Goal: Task Accomplishment & Management: Manage account settings

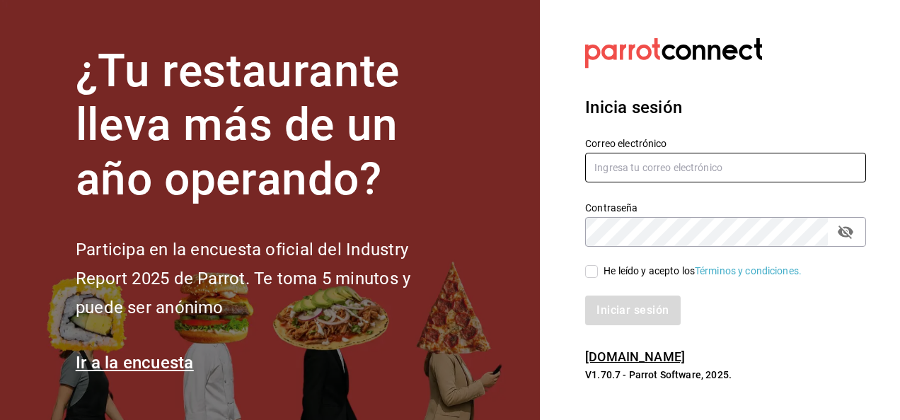
type input "[EMAIL_ADDRESS][DOMAIN_NAME]"
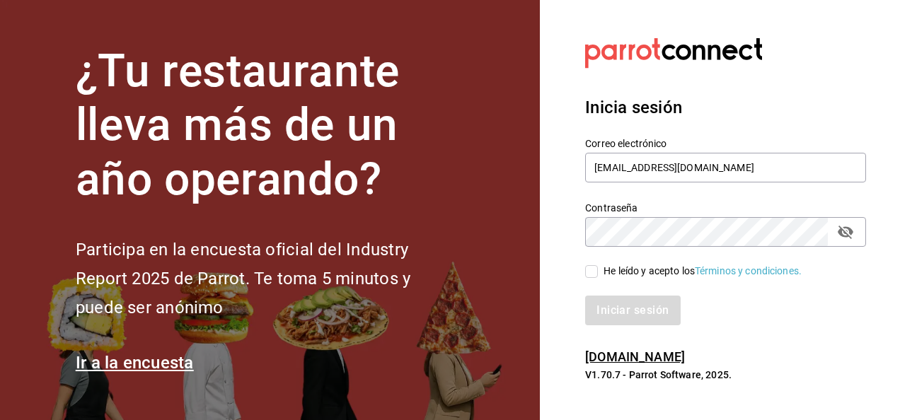
click at [850, 228] on icon "passwordField" at bounding box center [846, 232] width 16 height 13
click at [595, 269] on input "He leído y acepto los Términos y condiciones." at bounding box center [591, 271] width 13 height 13
checkbox input "true"
click at [635, 313] on button "Iniciar sesión" at bounding box center [633, 311] width 96 height 30
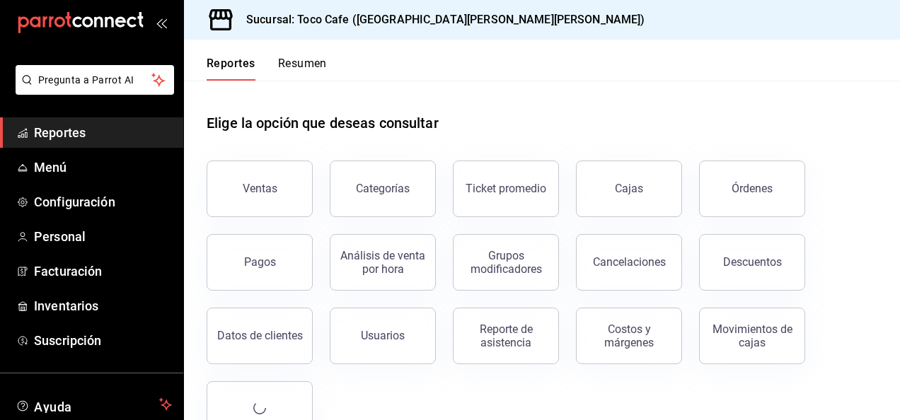
scroll to position [28, 0]
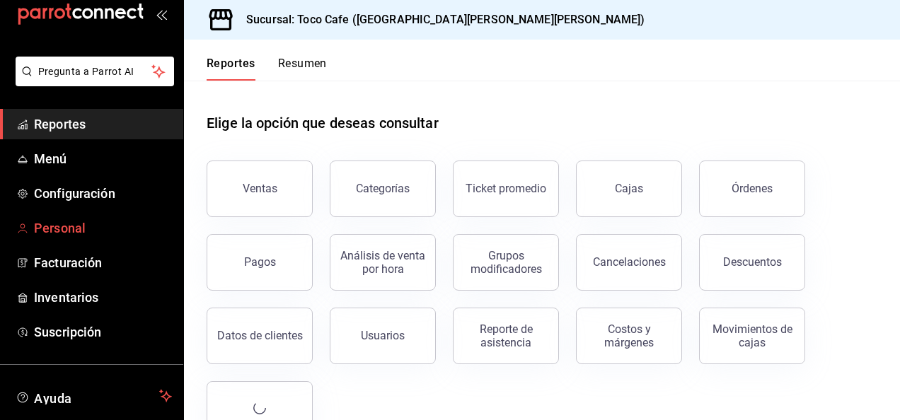
click at [64, 230] on span "Personal" at bounding box center [103, 228] width 138 height 19
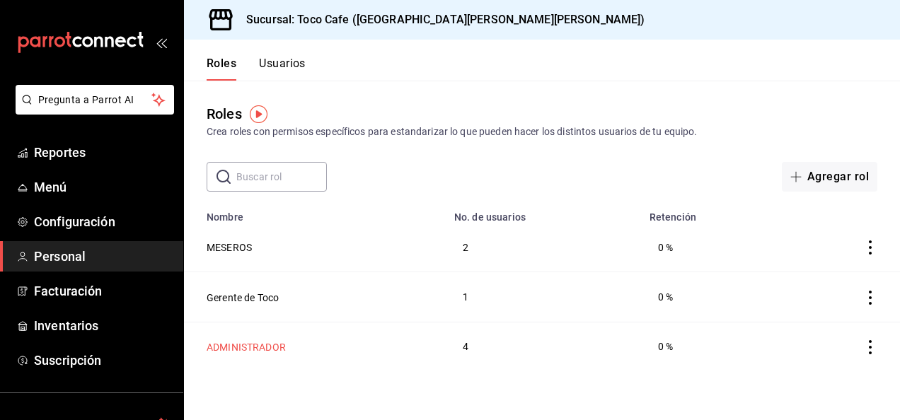
click at [254, 350] on button "ADMINISTRADOR" at bounding box center [246, 347] width 79 height 14
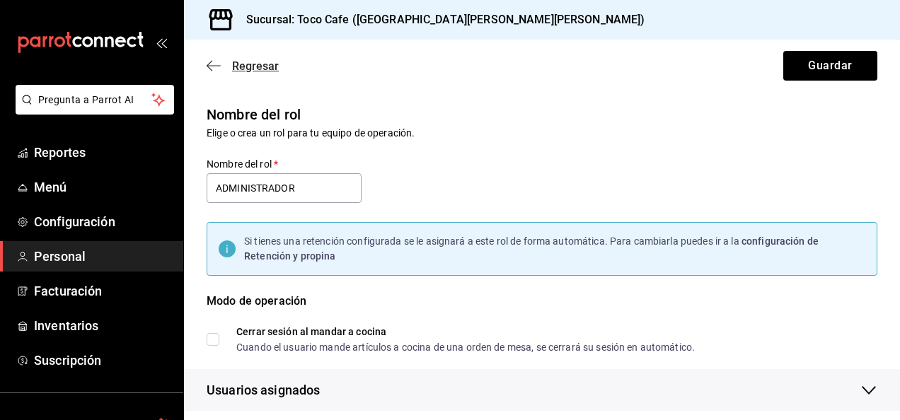
click at [211, 64] on icon "button" at bounding box center [214, 65] width 14 height 13
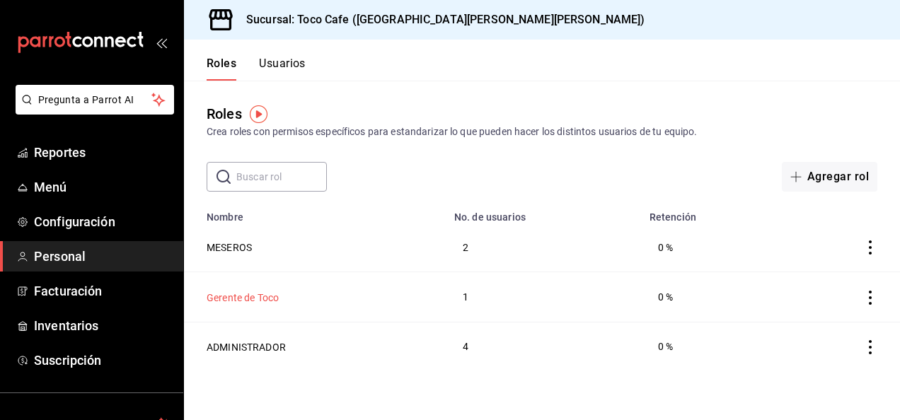
click at [263, 300] on button "Gerente de Toco" at bounding box center [243, 298] width 72 height 14
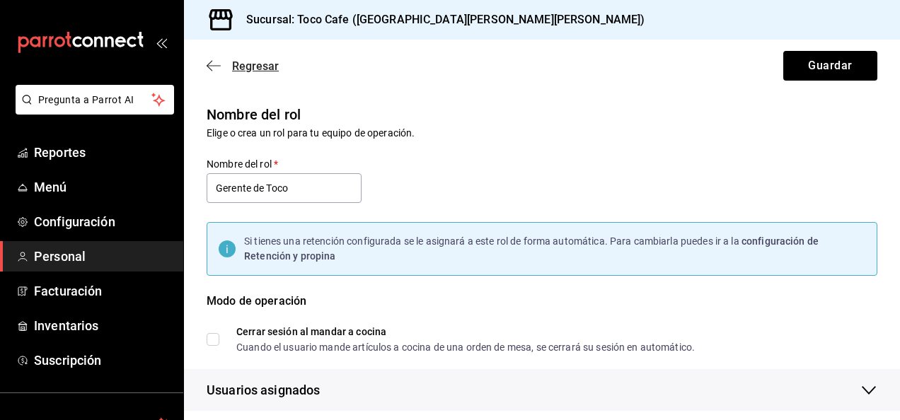
click at [215, 64] on icon "button" at bounding box center [214, 65] width 14 height 13
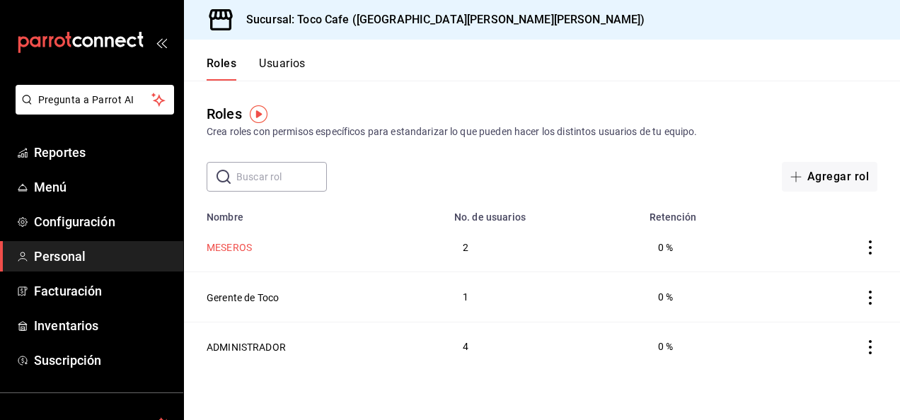
click at [234, 248] on button "MESEROS" at bounding box center [229, 248] width 45 height 14
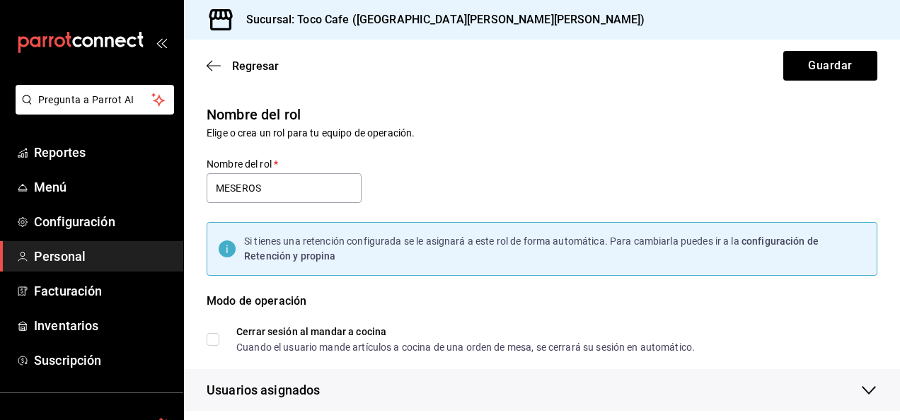
checkbox input "true"
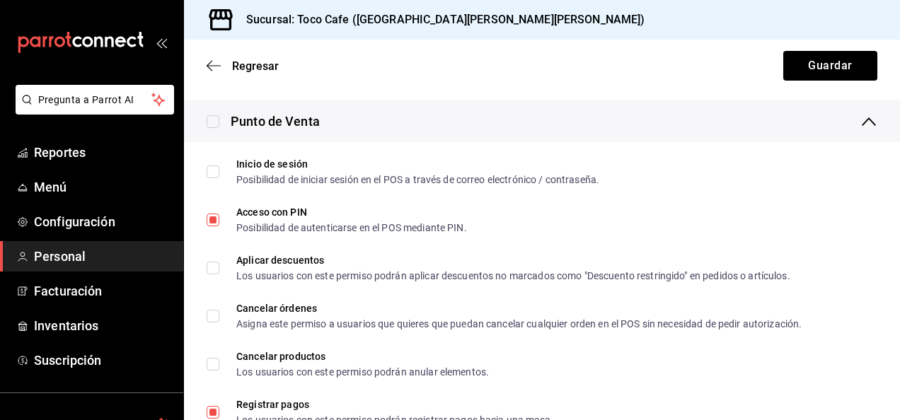
scroll to position [538, 0]
click at [217, 66] on icon "button" at bounding box center [214, 65] width 14 height 1
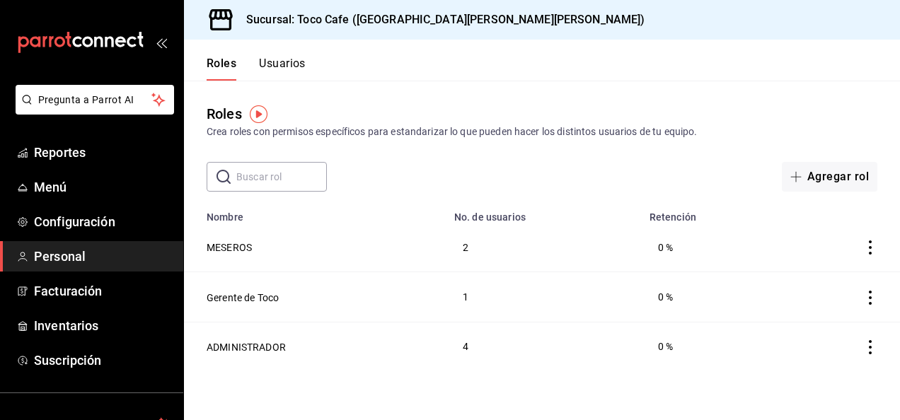
click at [873, 298] on icon "actions" at bounding box center [870, 298] width 14 height 14
click at [800, 393] on div at bounding box center [450, 210] width 900 height 420
click at [267, 67] on button "Usuarios" at bounding box center [282, 69] width 47 height 24
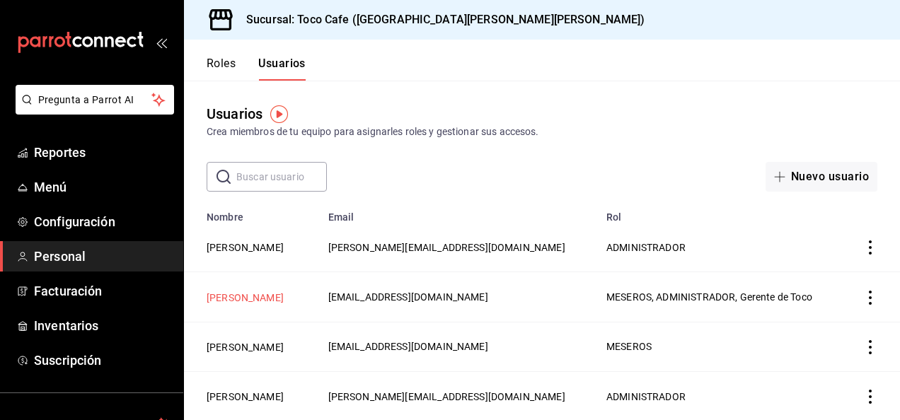
click at [231, 305] on button "[PERSON_NAME]" at bounding box center [245, 298] width 77 height 14
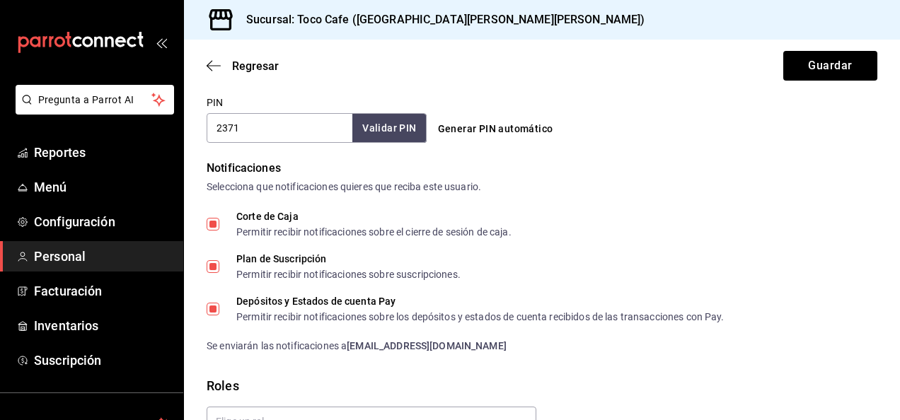
scroll to position [669, 0]
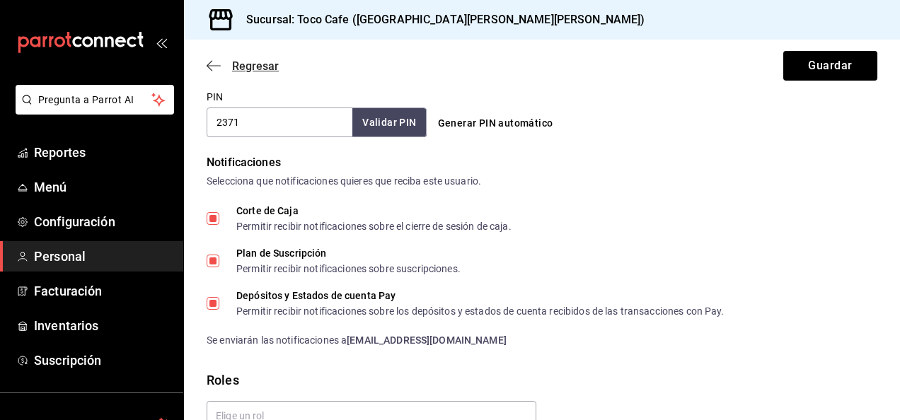
click at [207, 62] on icon "button" at bounding box center [214, 65] width 14 height 13
